Goal: Transaction & Acquisition: Purchase product/service

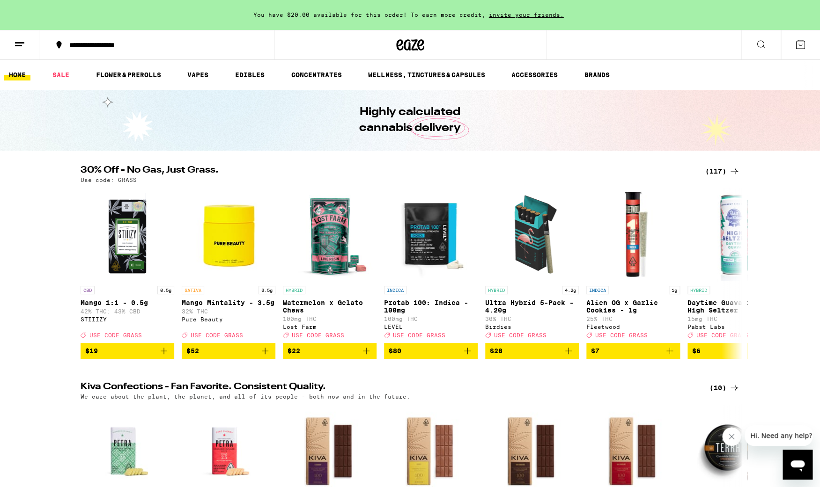
click at [712, 174] on div "(117)" at bounding box center [722, 171] width 35 height 11
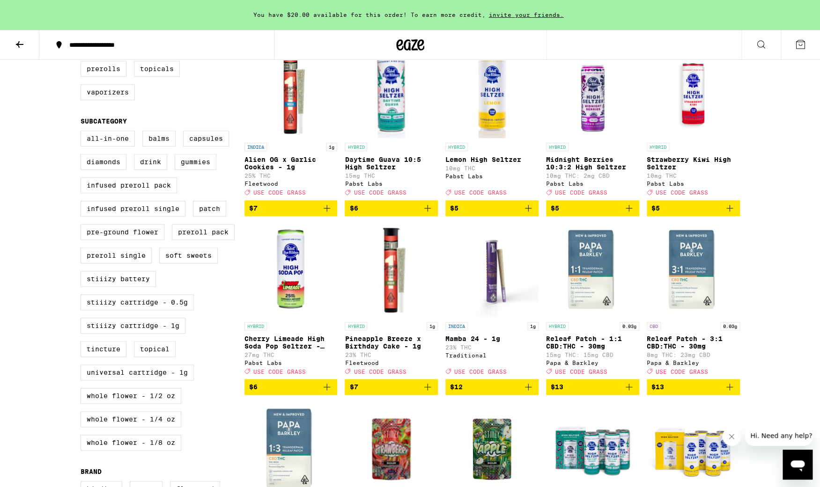
scroll to position [305, 0]
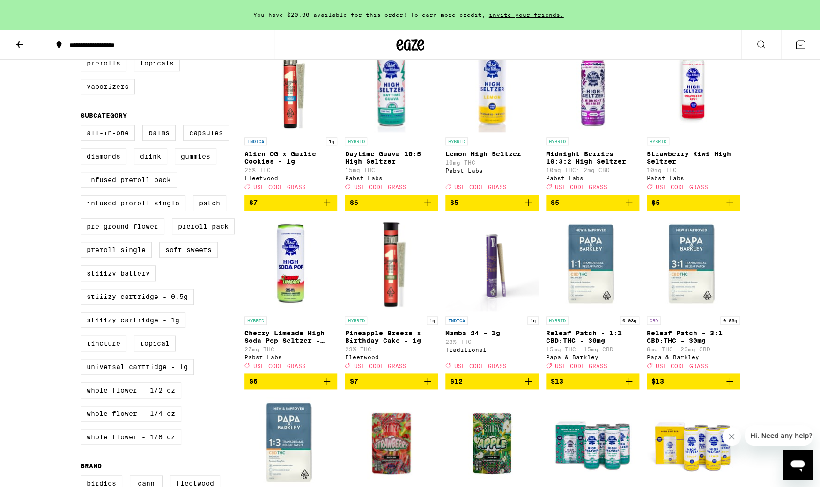
click at [118, 102] on div "Accessories Concentrates Drops Edibles Flowers Prerolls Topicals Vaporizers" at bounding box center [163, 55] width 164 height 94
click at [122, 95] on label "Vaporizers" at bounding box center [108, 87] width 54 height 16
click at [83, 10] on input "Vaporizers" at bounding box center [82, 10] width 0 height 0
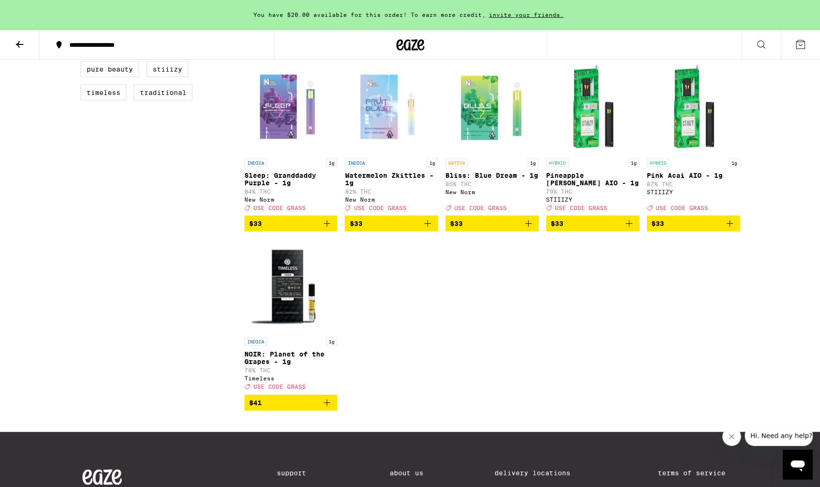
scroll to position [810, 0]
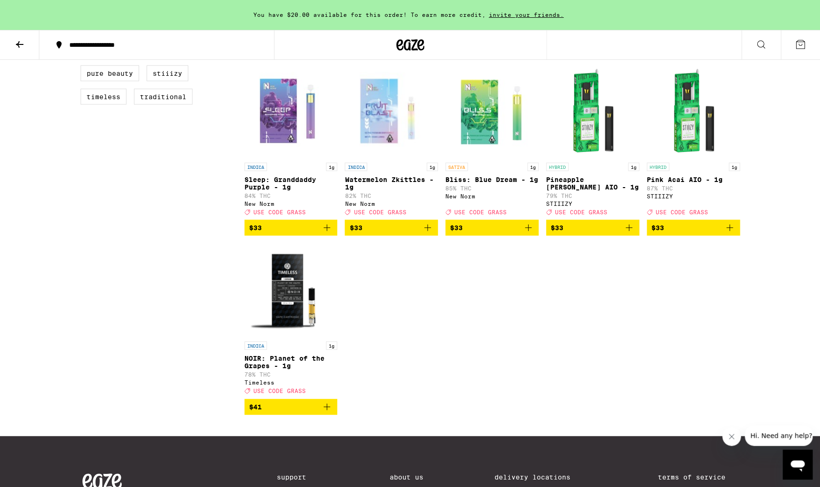
click at [291, 191] on p "Sleep: Granddaddy Purple - 1g" at bounding box center [290, 183] width 93 height 15
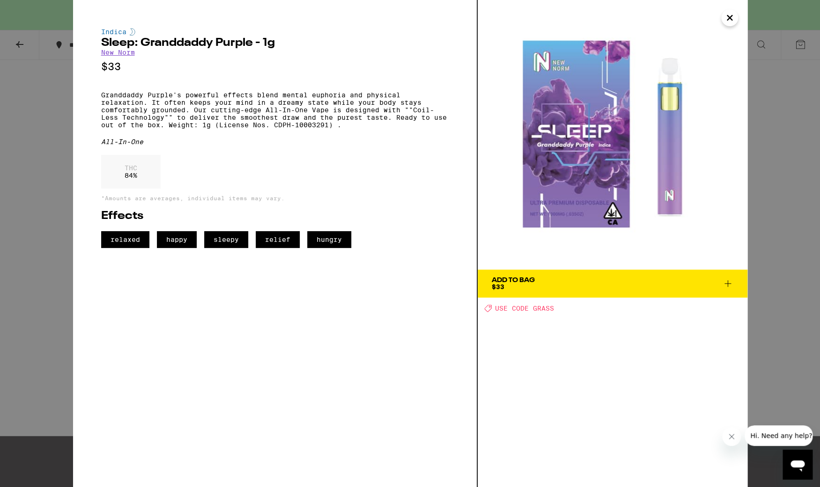
click at [507, 285] on div "Add To Bag $33" at bounding box center [513, 283] width 43 height 13
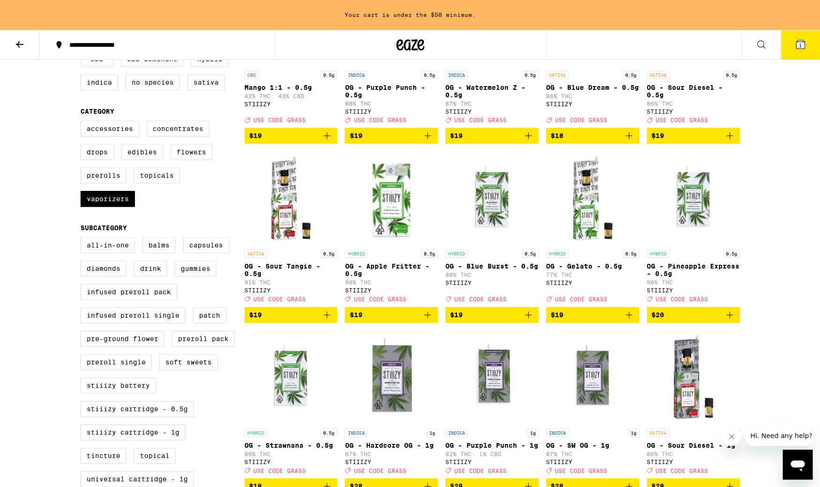
scroll to position [185, 0]
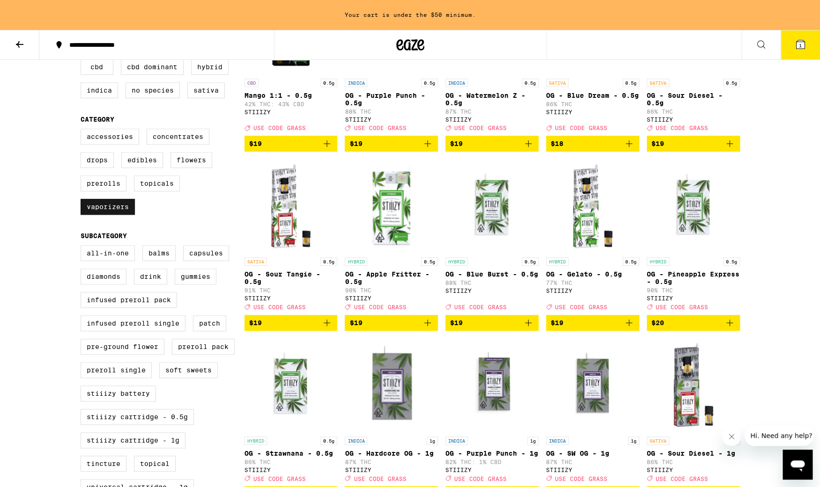
click at [113, 215] on label "Vaporizers" at bounding box center [108, 207] width 54 height 16
click at [83, 131] on input "Vaporizers" at bounding box center [82, 130] width 0 height 0
checkbox input "false"
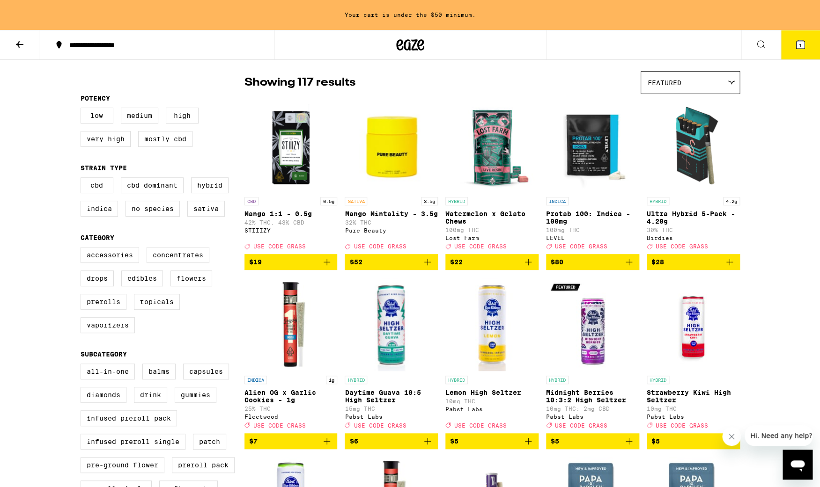
scroll to position [67, 0]
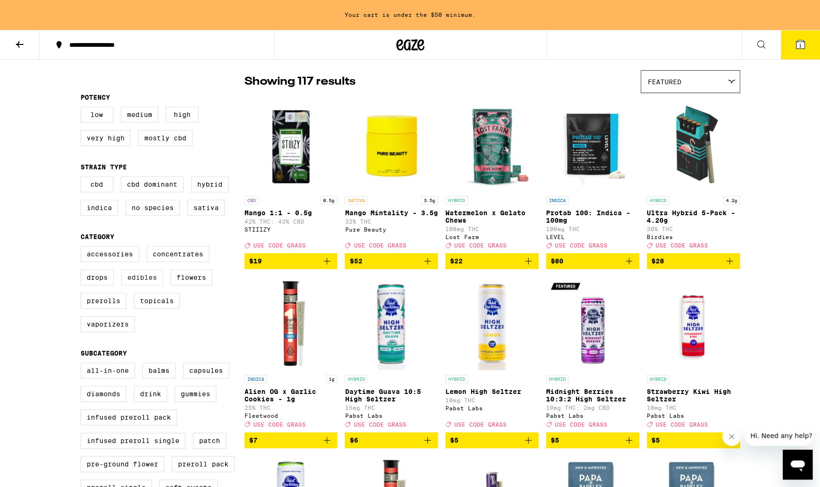
click at [157, 286] on label "Edibles" at bounding box center [142, 278] width 42 height 16
click at [83, 248] on input "Edibles" at bounding box center [82, 248] width 0 height 0
checkbox input "true"
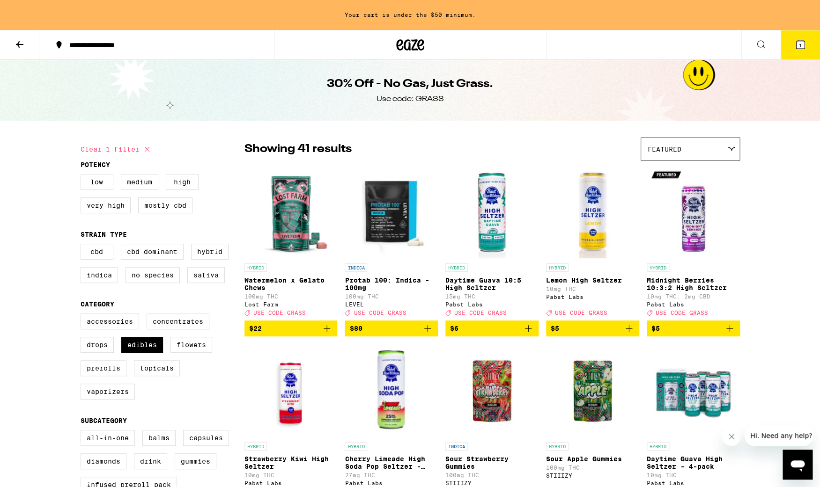
click at [34, 48] on button at bounding box center [19, 45] width 39 height 30
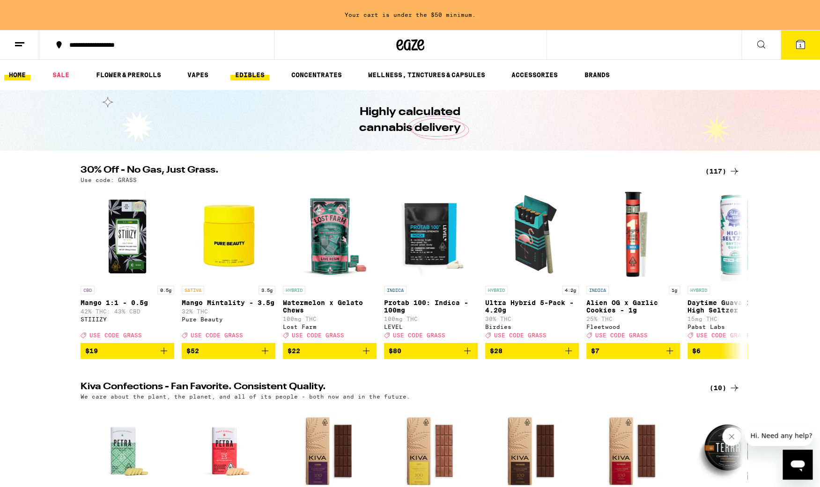
click at [242, 79] on link "EDIBLES" at bounding box center [249, 74] width 39 height 11
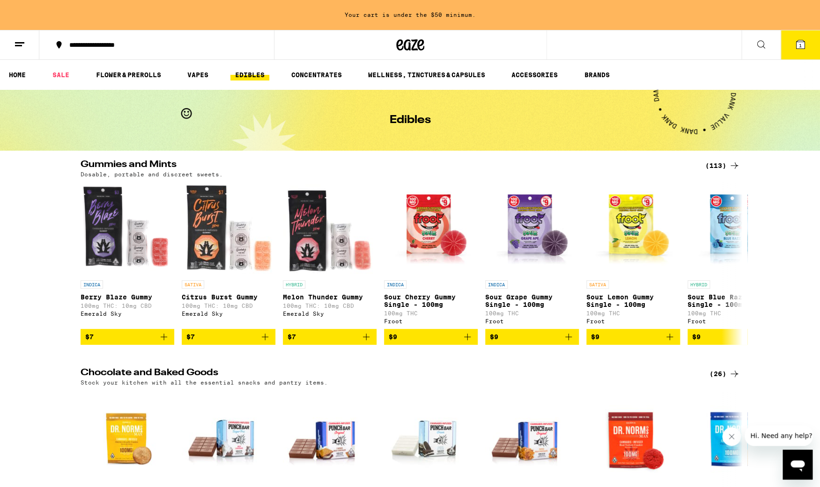
click at [732, 170] on icon at bounding box center [734, 165] width 11 height 11
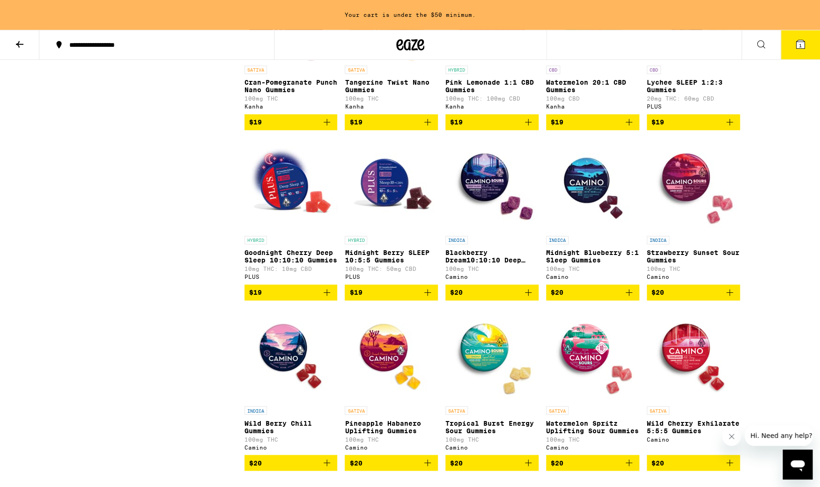
scroll to position [2075, 0]
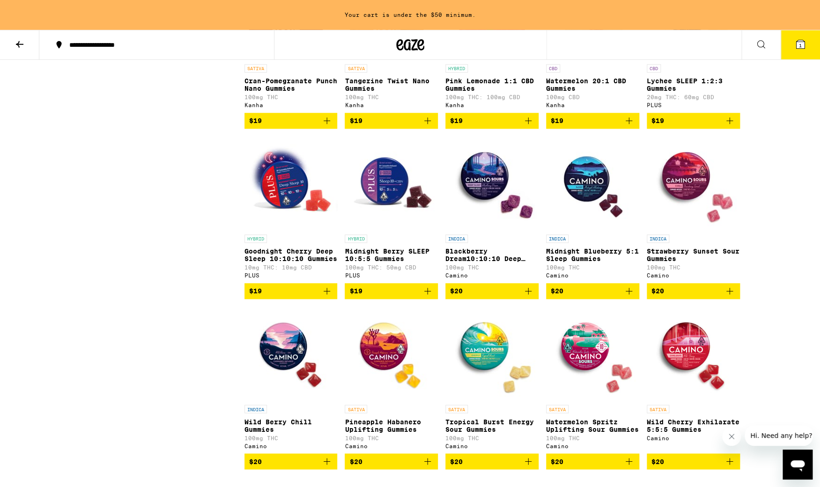
click at [530, 295] on icon "Add to bag" at bounding box center [528, 291] width 7 height 7
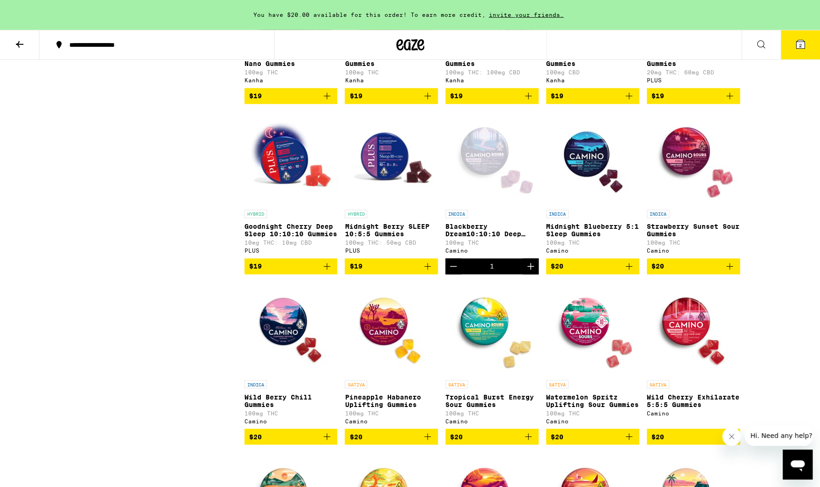
scroll to position [2101, 0]
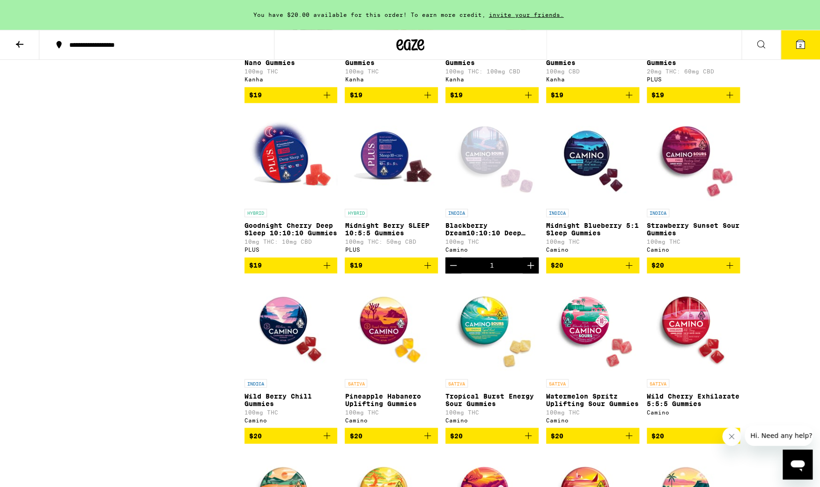
click at [791, 45] on button "2" at bounding box center [800, 44] width 39 height 29
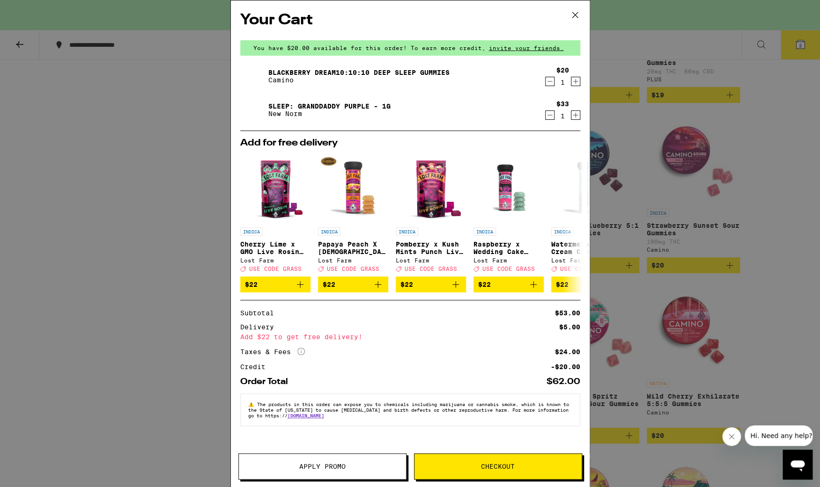
click at [574, 13] on icon at bounding box center [575, 15] width 14 height 14
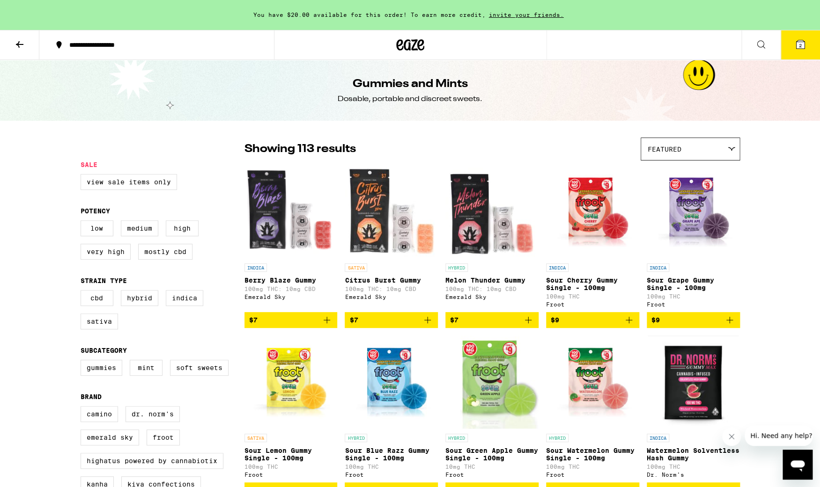
click at [18, 49] on icon at bounding box center [19, 44] width 11 height 11
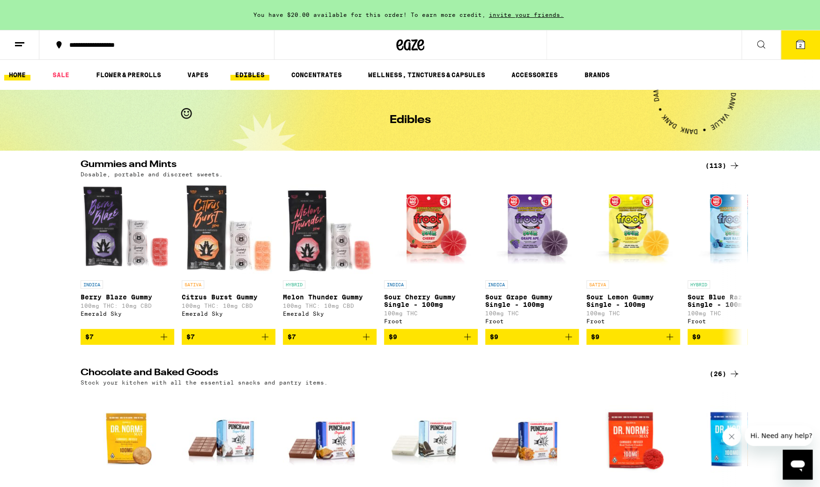
click at [21, 75] on link "HOME" at bounding box center [17, 74] width 26 height 11
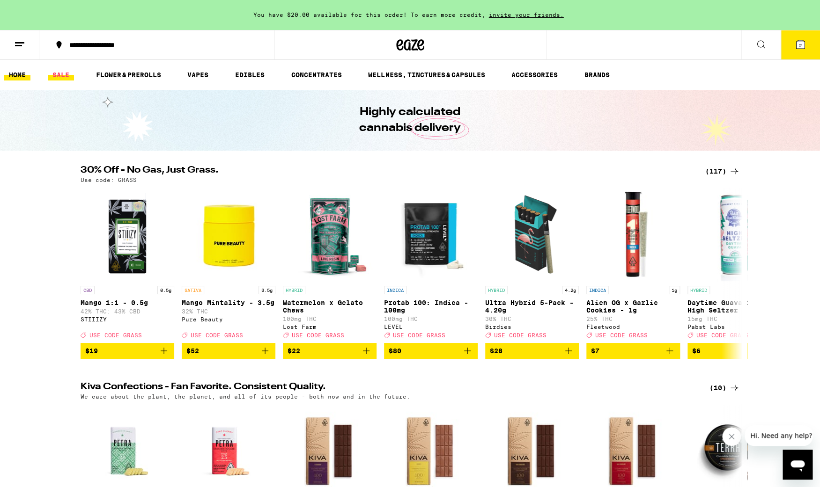
click at [68, 72] on link "SALE" at bounding box center [61, 74] width 26 height 11
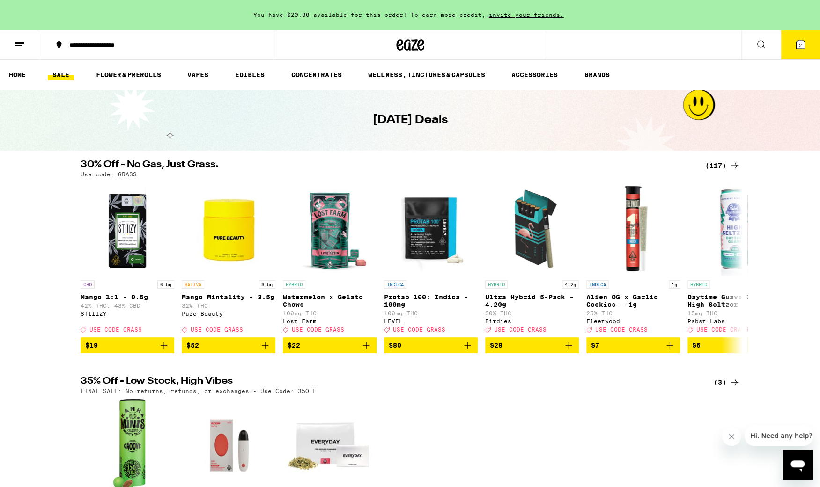
click at [715, 163] on div "(117)" at bounding box center [722, 165] width 35 height 11
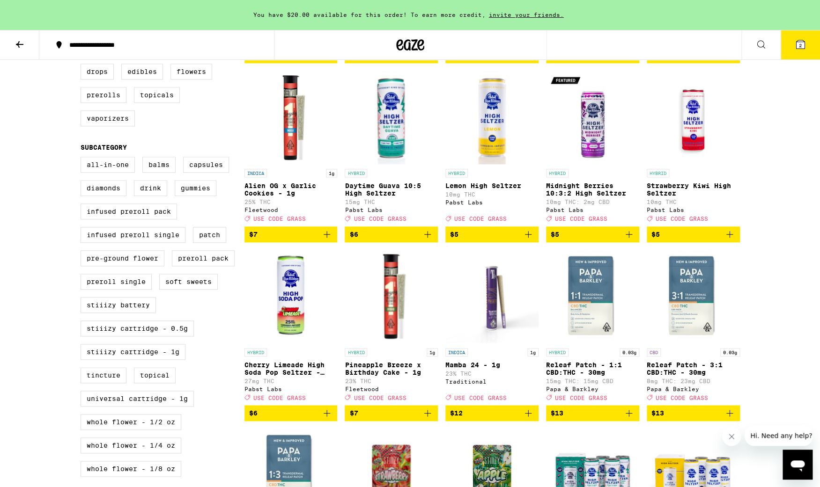
scroll to position [267, 0]
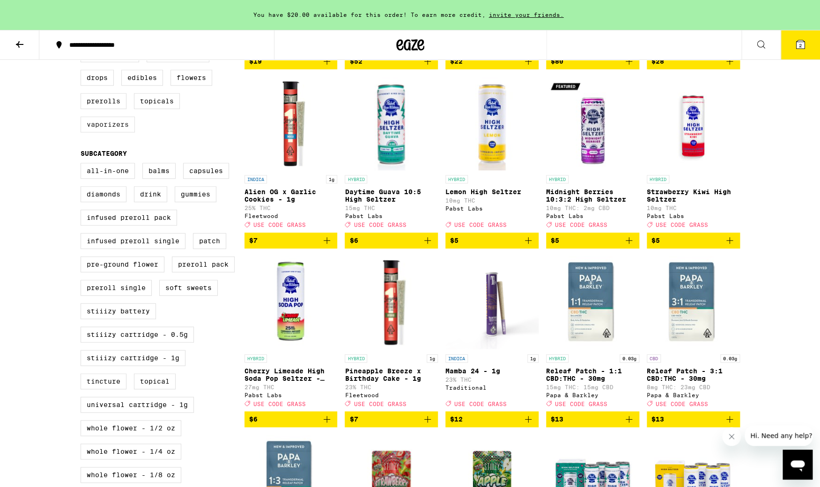
click at [115, 133] on label "Vaporizers" at bounding box center [108, 125] width 54 height 16
click at [83, 48] on input "Vaporizers" at bounding box center [82, 48] width 0 height 0
checkbox input "true"
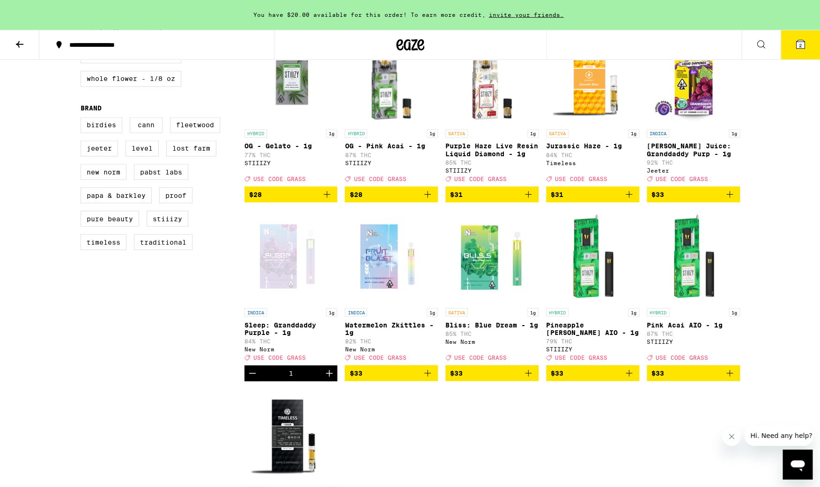
scroll to position [704, 0]
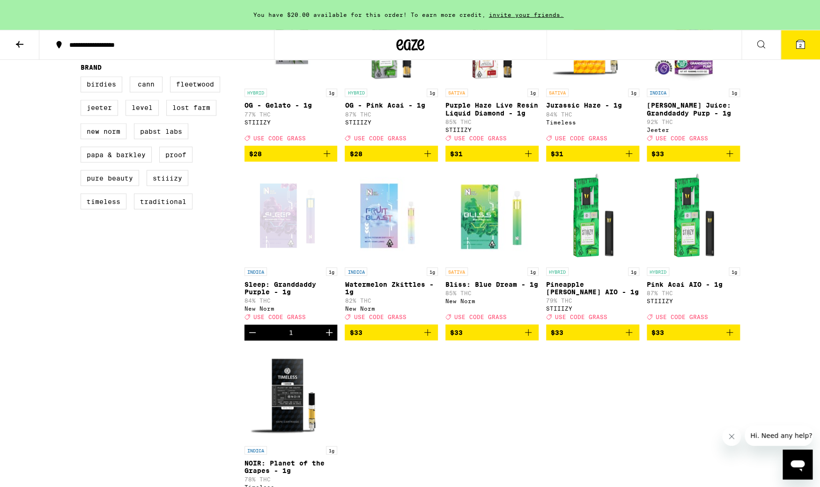
click at [526, 339] on icon "Add to bag" at bounding box center [528, 332] width 11 height 11
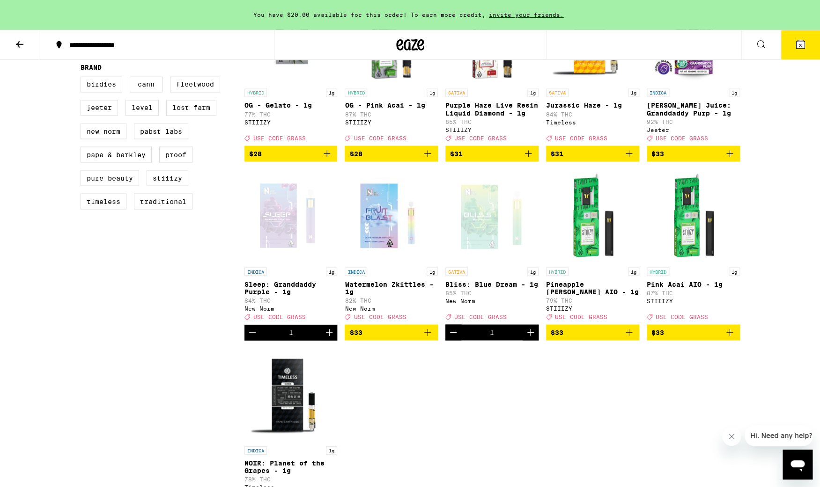
click at [814, 55] on button "3" at bounding box center [800, 44] width 39 height 29
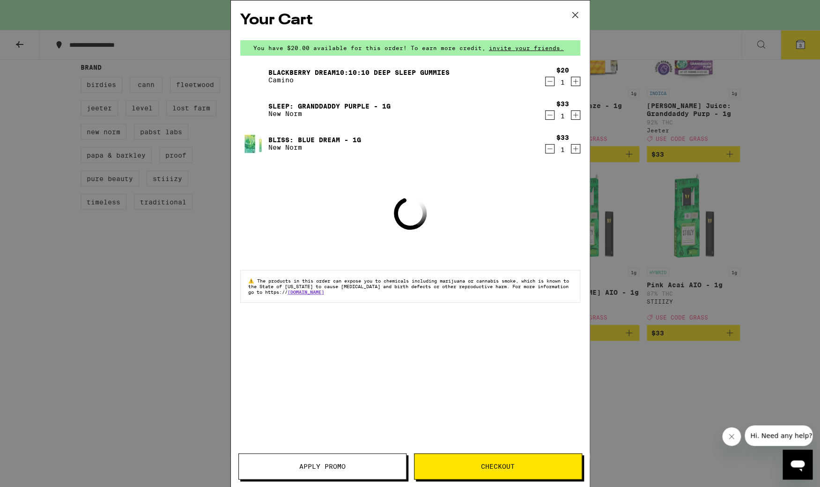
click at [327, 461] on button "Apply Promo" at bounding box center [322, 467] width 168 height 26
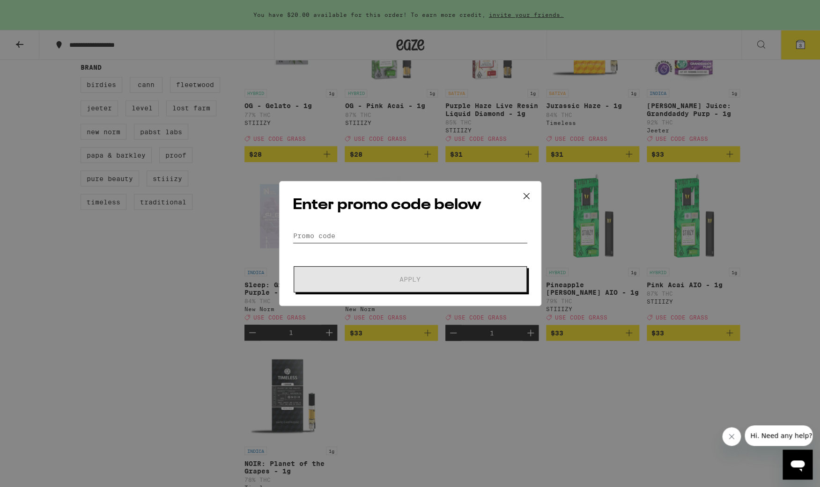
click at [345, 236] on input "Promo Code" at bounding box center [410, 236] width 235 height 14
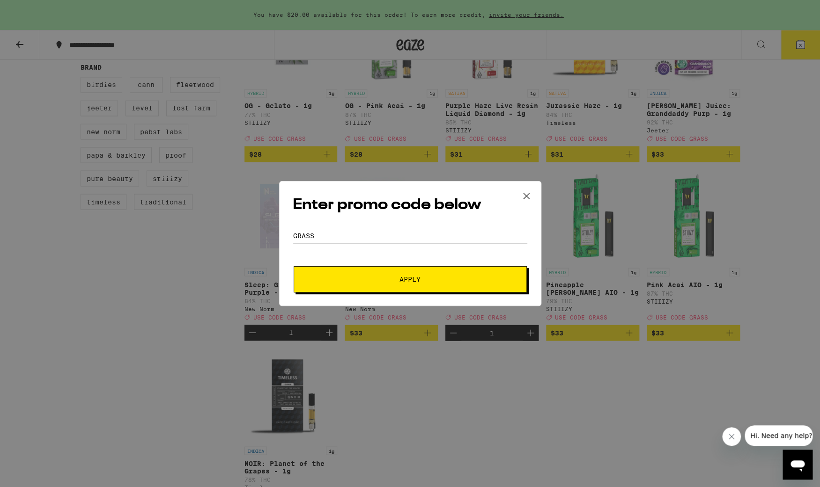
type input "GRASS"
click at [325, 285] on button "Apply" at bounding box center [410, 279] width 233 height 26
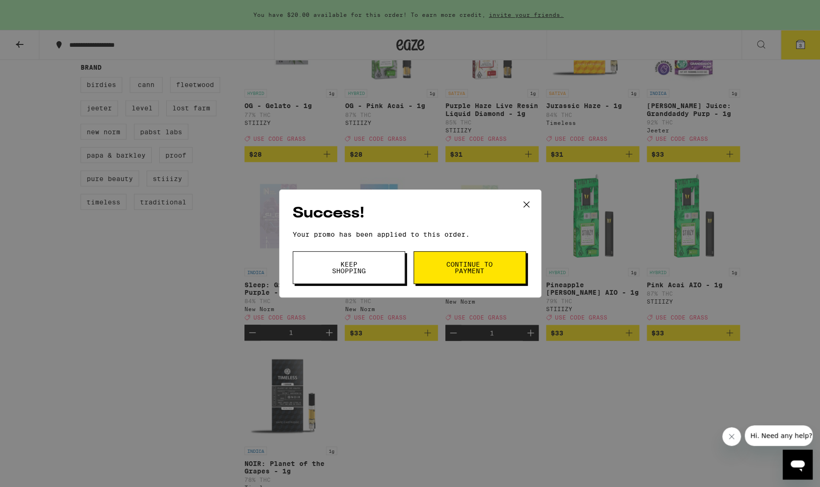
click at [487, 266] on span "Continue to payment" at bounding box center [470, 267] width 48 height 13
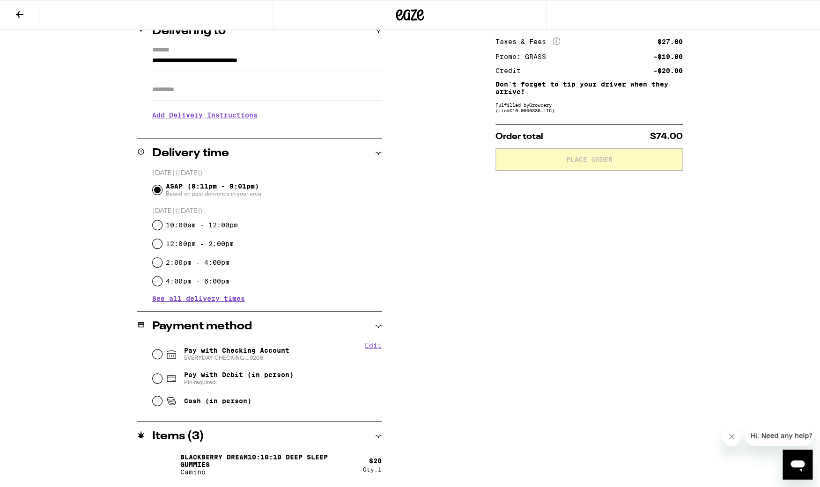
scroll to position [125, 0]
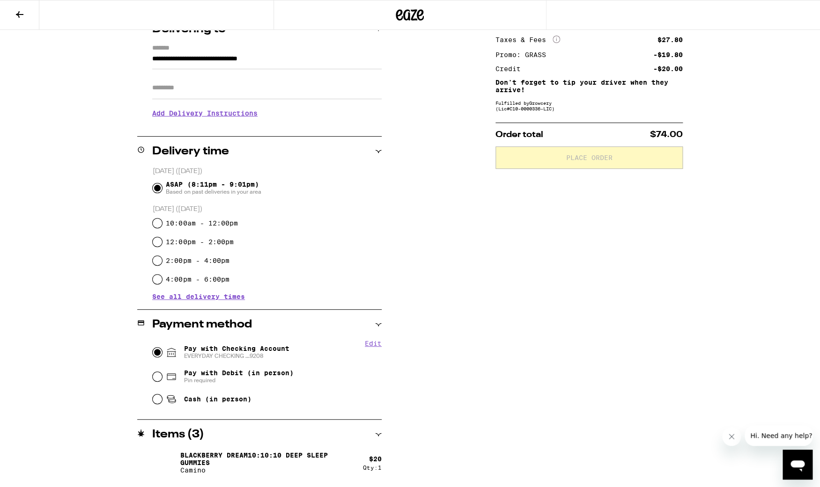
click at [158, 350] on input "Pay with Checking Account EVERYDAY CHECKING ...9208" at bounding box center [157, 352] width 9 height 9
radio input "true"
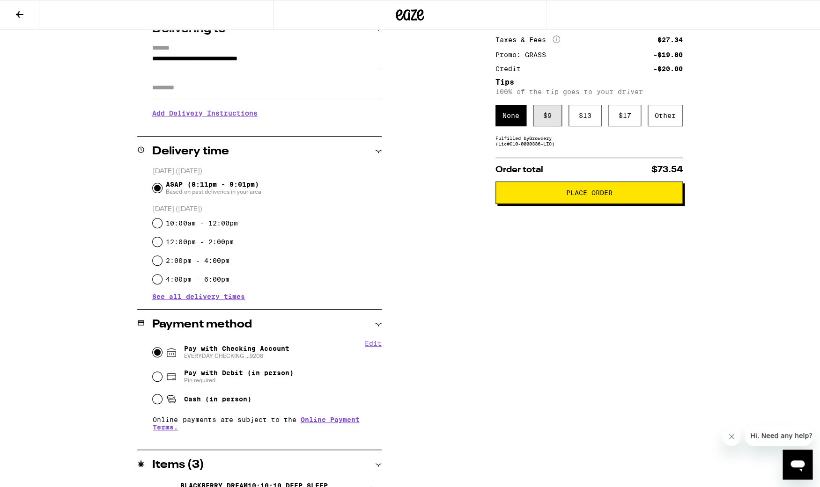
click at [552, 126] on div "$ 9" at bounding box center [547, 116] width 29 height 22
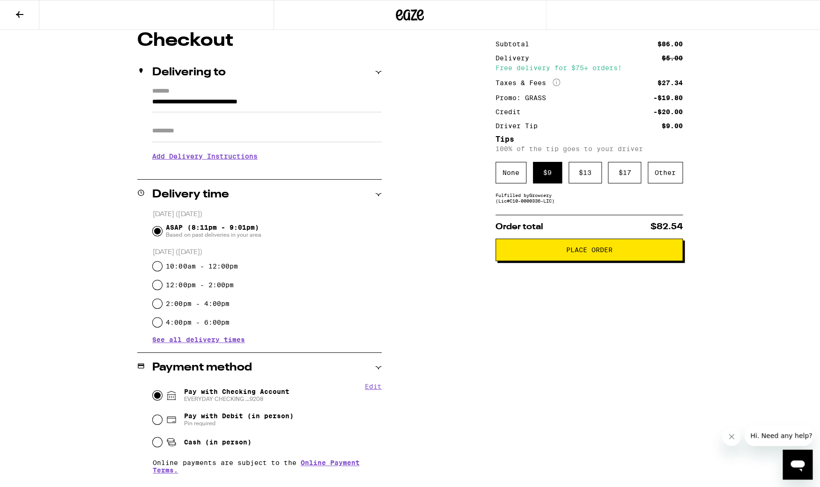
scroll to position [71, 0]
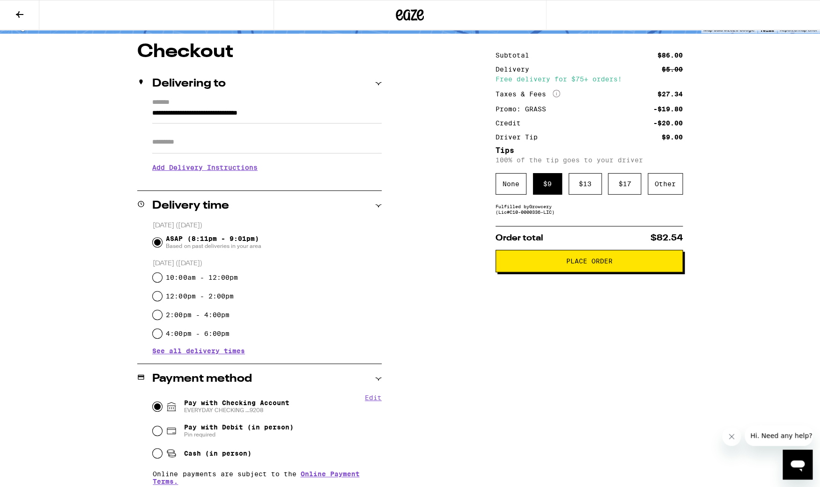
click at [656, 273] on button "Place Order" at bounding box center [588, 261] width 187 height 22
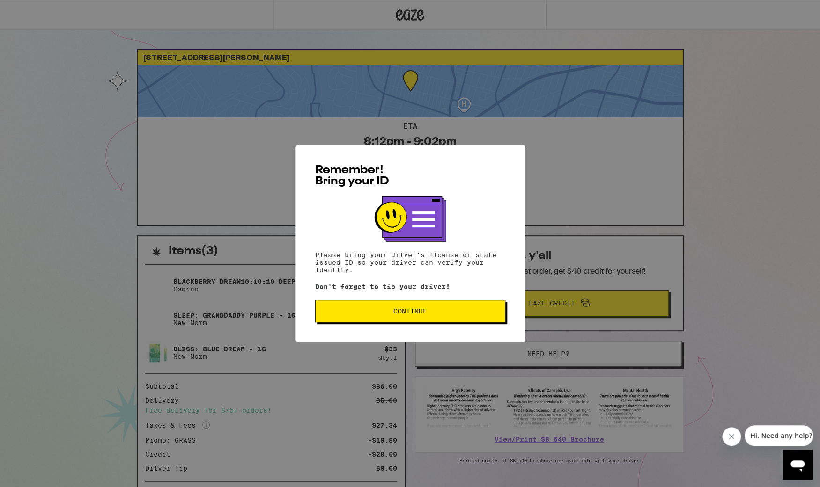
click at [490, 315] on span "Continue" at bounding box center [410, 311] width 174 height 7
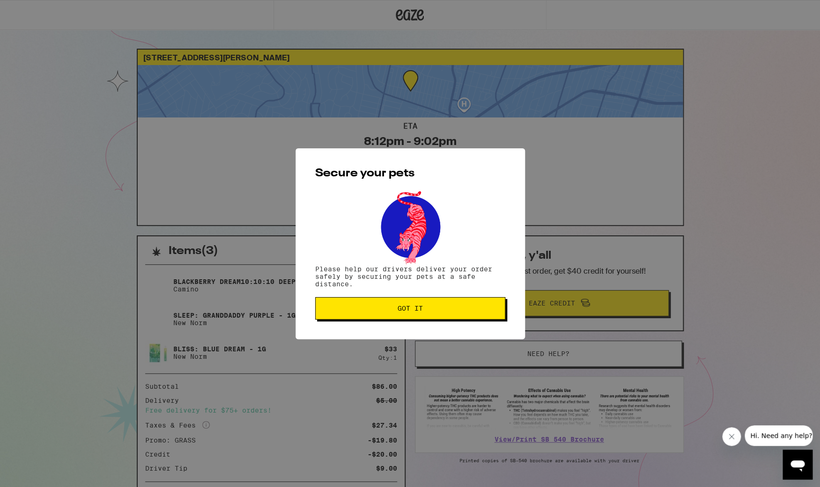
click at [458, 316] on button "Got it" at bounding box center [410, 308] width 190 height 22
